Goal: Find contact information

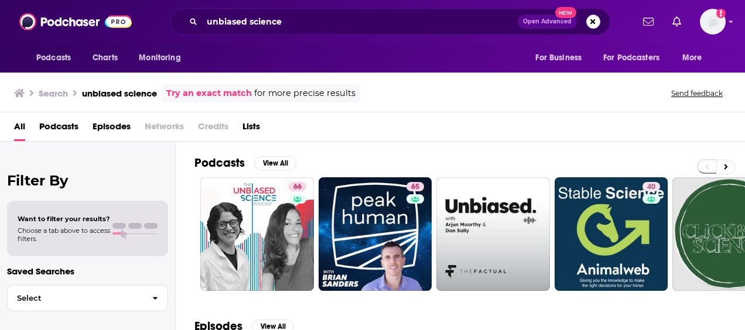
click at [264, 18] on input "unbiased science" at bounding box center [360, 21] width 316 height 19
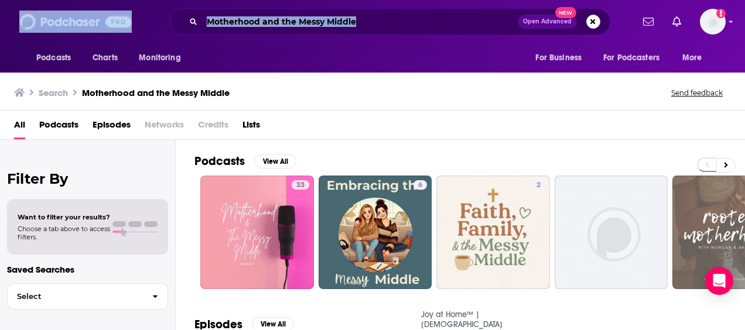
drag, startPoint x: 398, startPoint y: 11, endPoint x: -2, endPoint y: -28, distance: 402.4
click at [0, 0] on html "Podcasts Charts Monitoring Motherhood and the Messy Middle Open Advanced New Fo…" at bounding box center [372, 165] width 745 height 330
click at [442, 31] on div "Motherhood and the Messy Middle Open Advanced New" at bounding box center [390, 21] width 440 height 27
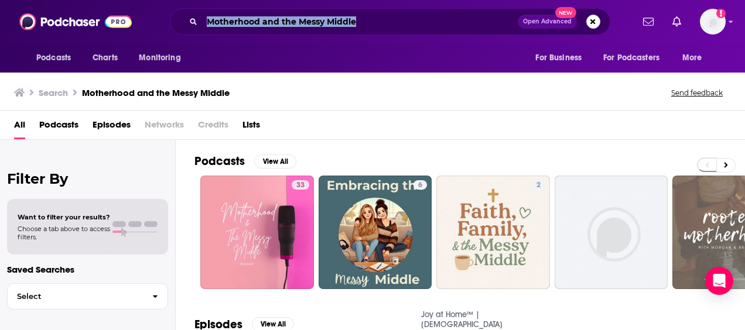
click at [441, 31] on div "Motherhood and the Messy Middle Open Advanced New" at bounding box center [390, 21] width 440 height 27
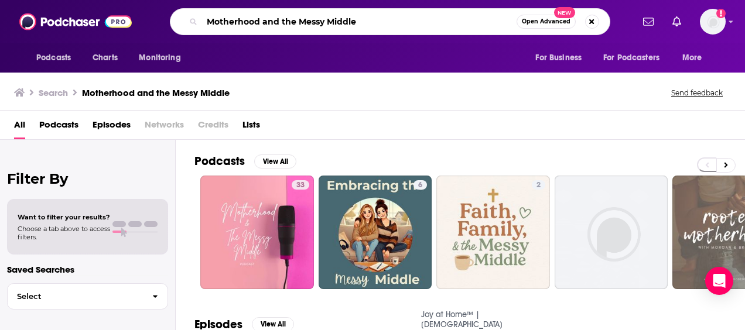
click at [371, 29] on input "Motherhood and the Messy Middle" at bounding box center [359, 21] width 314 height 19
type input "longest short time"
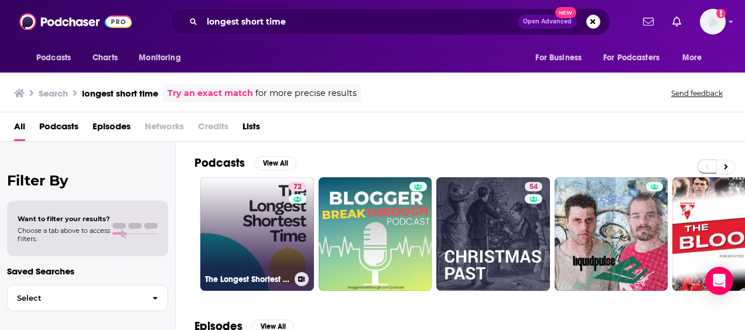
click at [256, 220] on link "72 The Longest Shortest Time" at bounding box center [257, 234] width 114 height 114
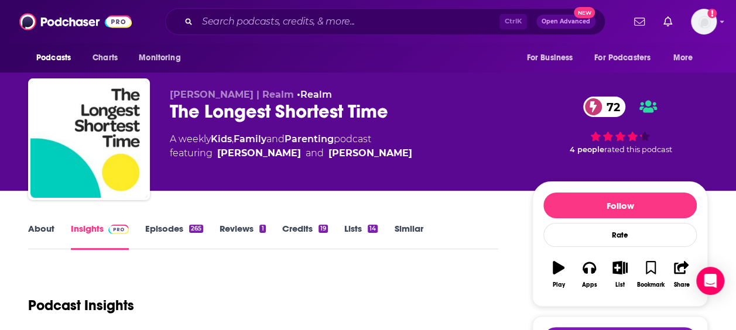
click at [47, 237] on link "About" at bounding box center [41, 236] width 26 height 27
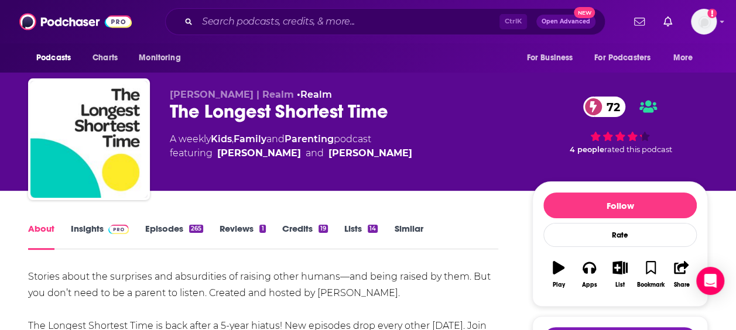
scroll to position [234, 0]
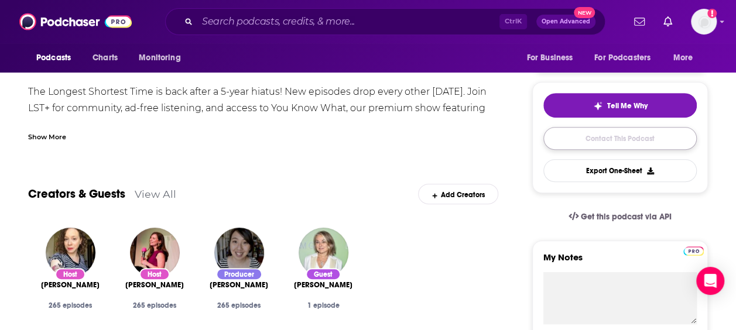
click at [574, 141] on link "Contact This Podcast" at bounding box center [619, 138] width 153 height 23
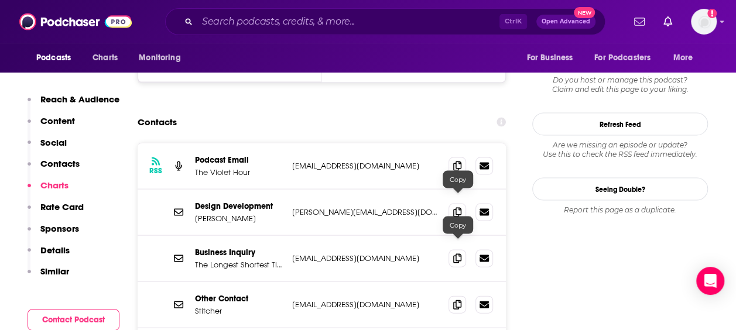
scroll to position [1130, 0]
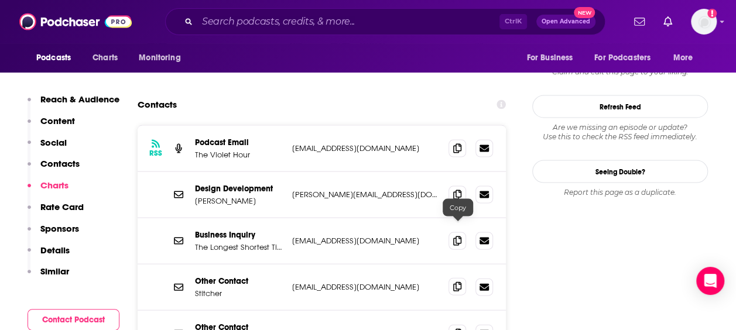
click at [460, 282] on icon at bounding box center [457, 286] width 8 height 9
click at [351, 13] on div "Ctrl K Open Advanced New" at bounding box center [385, 21] width 440 height 27
click at [351, 23] on input "Search podcasts, credits, & more..." at bounding box center [348, 21] width 302 height 19
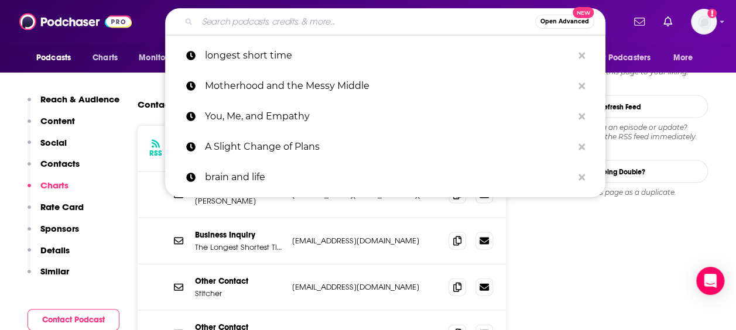
paste input "The Happiness Lab with Dr. [PERSON_NAME]"
type input "The Happiness Lab with Dr. [PERSON_NAME]"
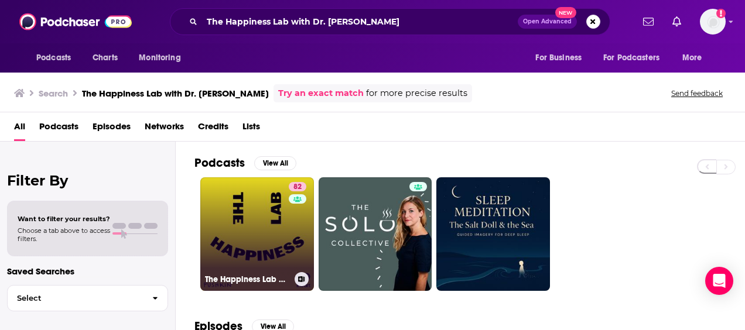
click at [256, 204] on link "82 The Happiness Lab with Dr. [PERSON_NAME]" at bounding box center [257, 234] width 114 height 114
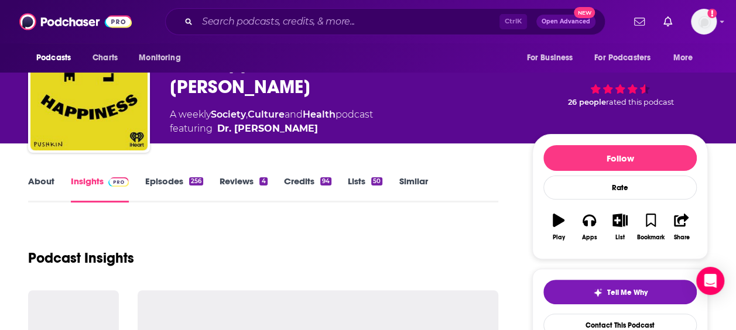
scroll to position [59, 0]
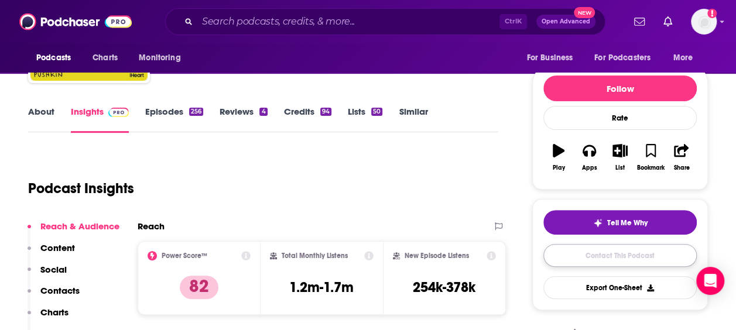
click at [594, 251] on link "Contact This Podcast" at bounding box center [619, 255] width 153 height 23
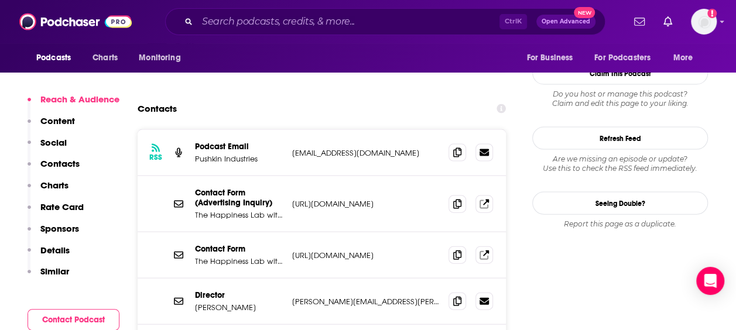
scroll to position [1149, 0]
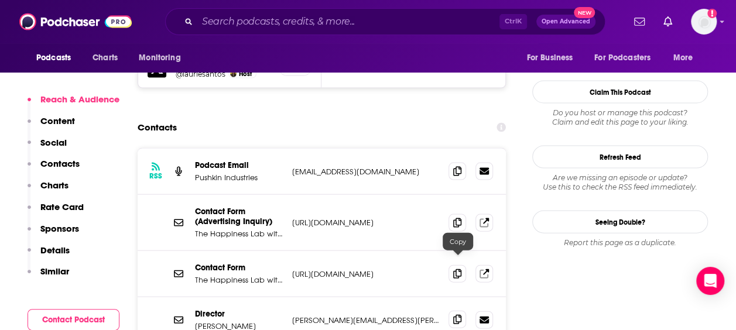
click at [459, 315] on icon at bounding box center [457, 319] width 8 height 9
